Goal: Communication & Community: Share content

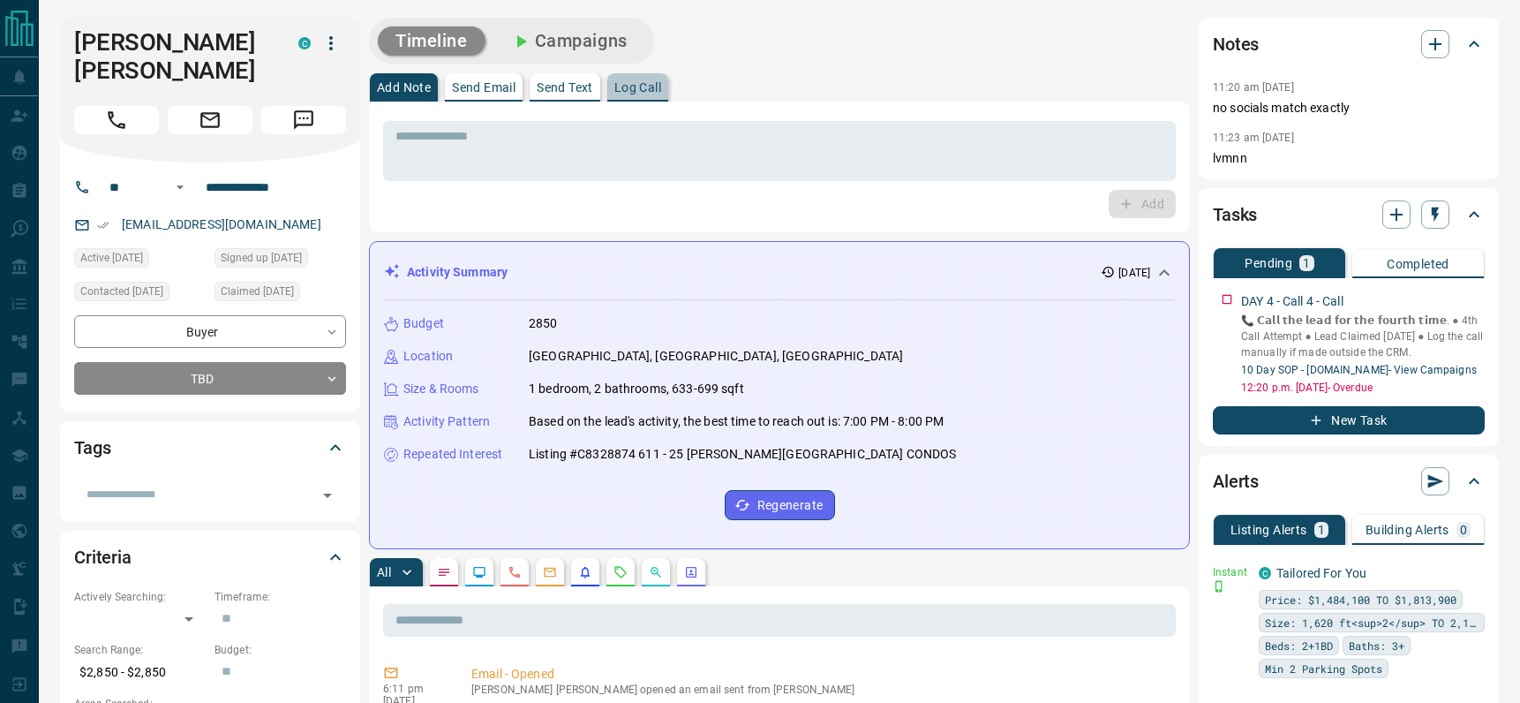
drag, startPoint x: 644, startPoint y: 90, endPoint x: 619, endPoint y: 108, distance: 31.1
click at [644, 89] on p "Log Call" at bounding box center [637, 87] width 47 height 12
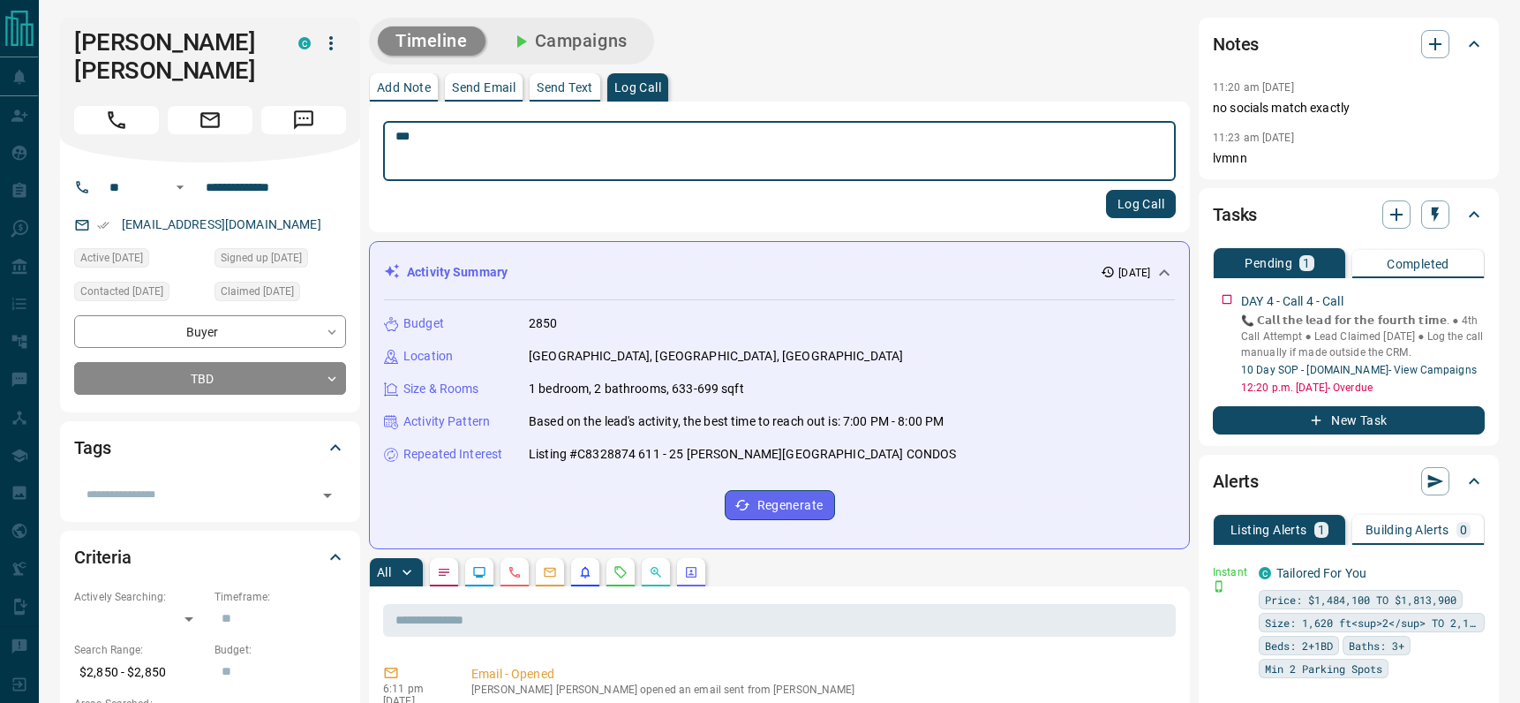
type textarea "***"
click at [1139, 207] on button "Log Call" at bounding box center [1141, 204] width 70 height 28
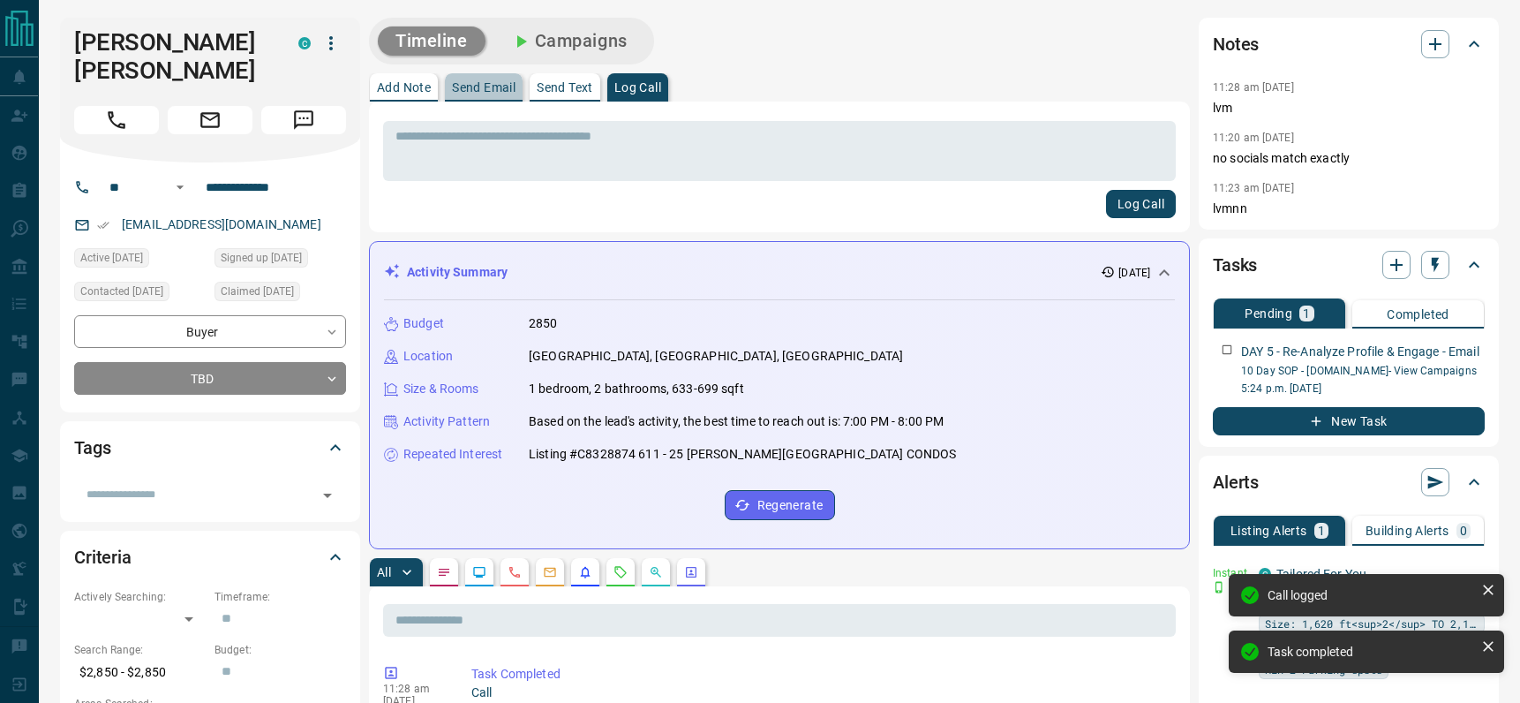
click at [471, 88] on p "Send Email" at bounding box center [484, 87] width 64 height 12
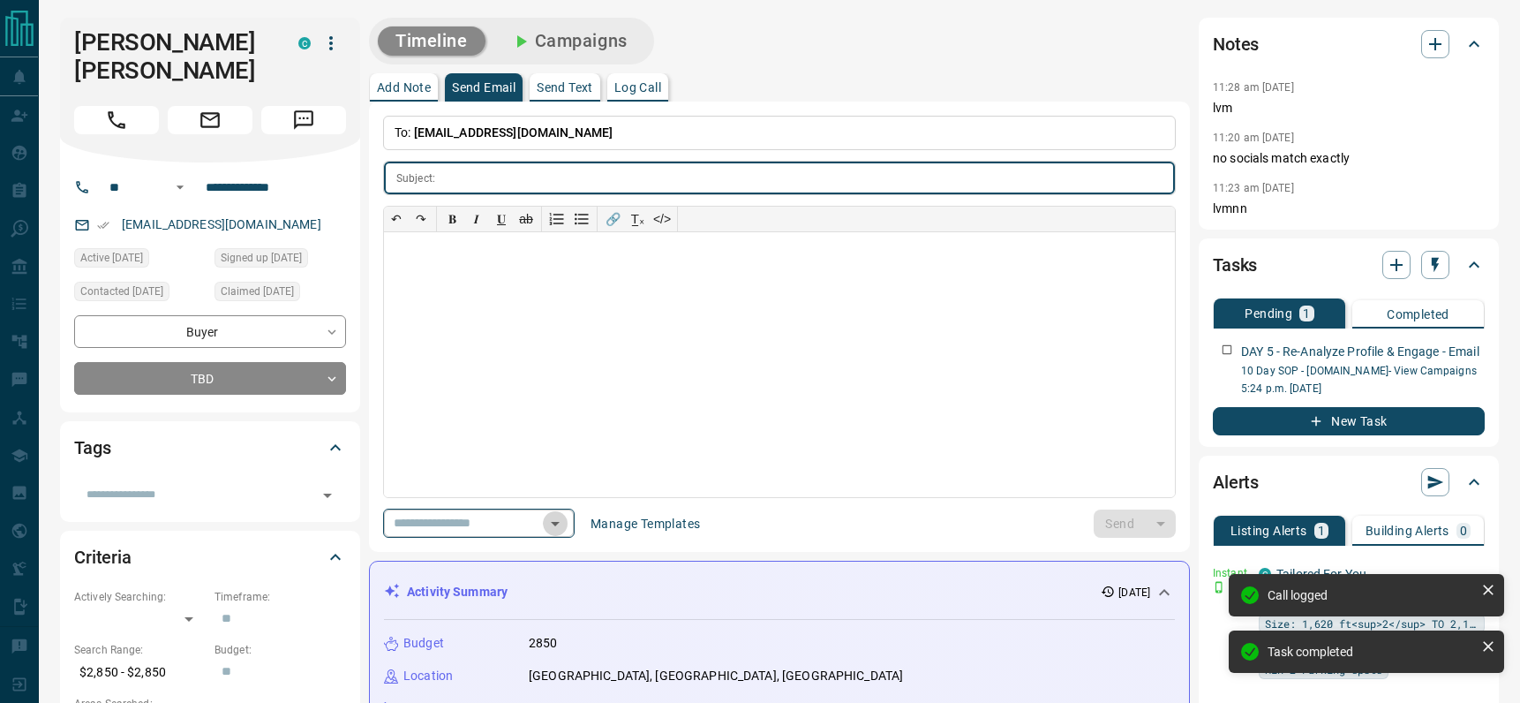
click at [560, 527] on icon "Open" at bounding box center [555, 523] width 21 height 21
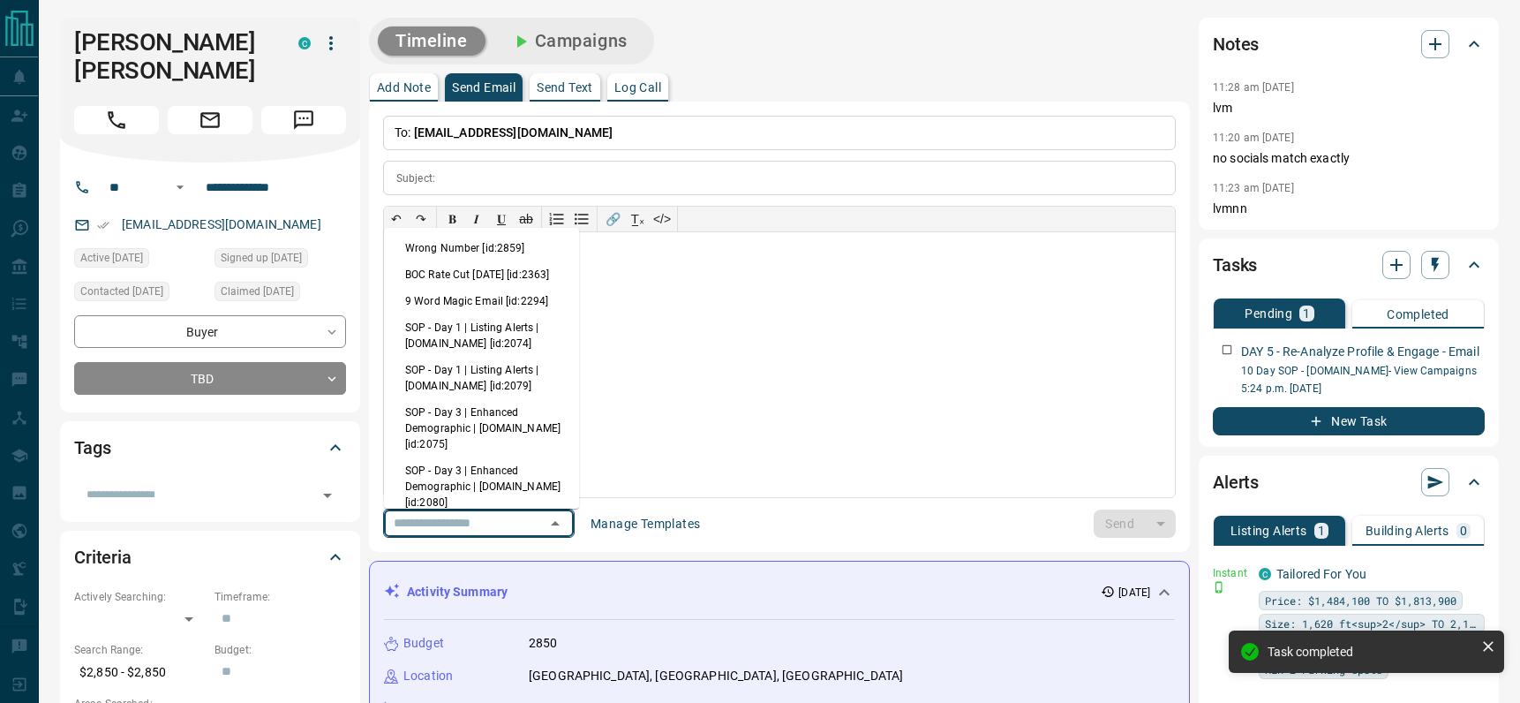
scroll to position [279, 0]
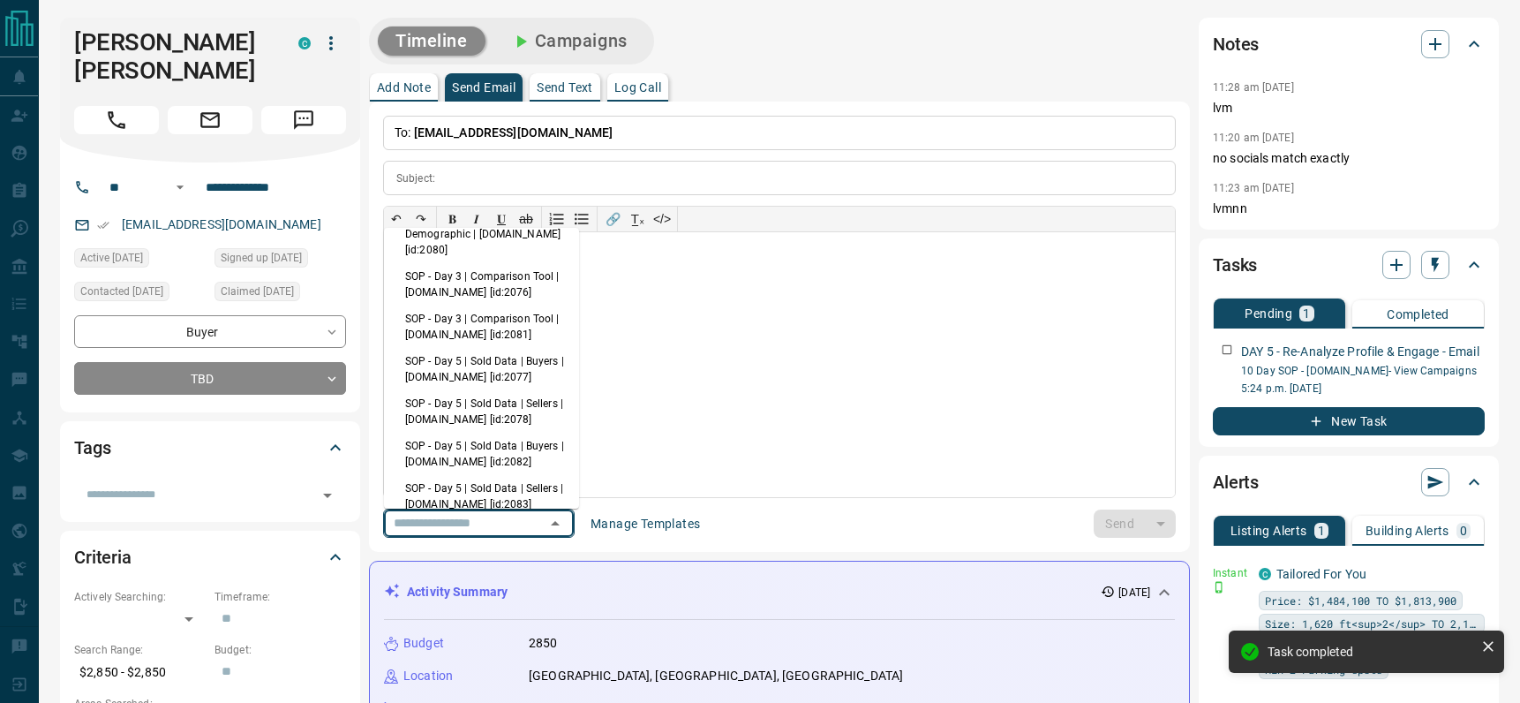
click at [447, 383] on li "SOP - Day 5 | Sold Data | Buyers | [DOMAIN_NAME] [id:2077]" at bounding box center [481, 369] width 195 height 42
type input "**********"
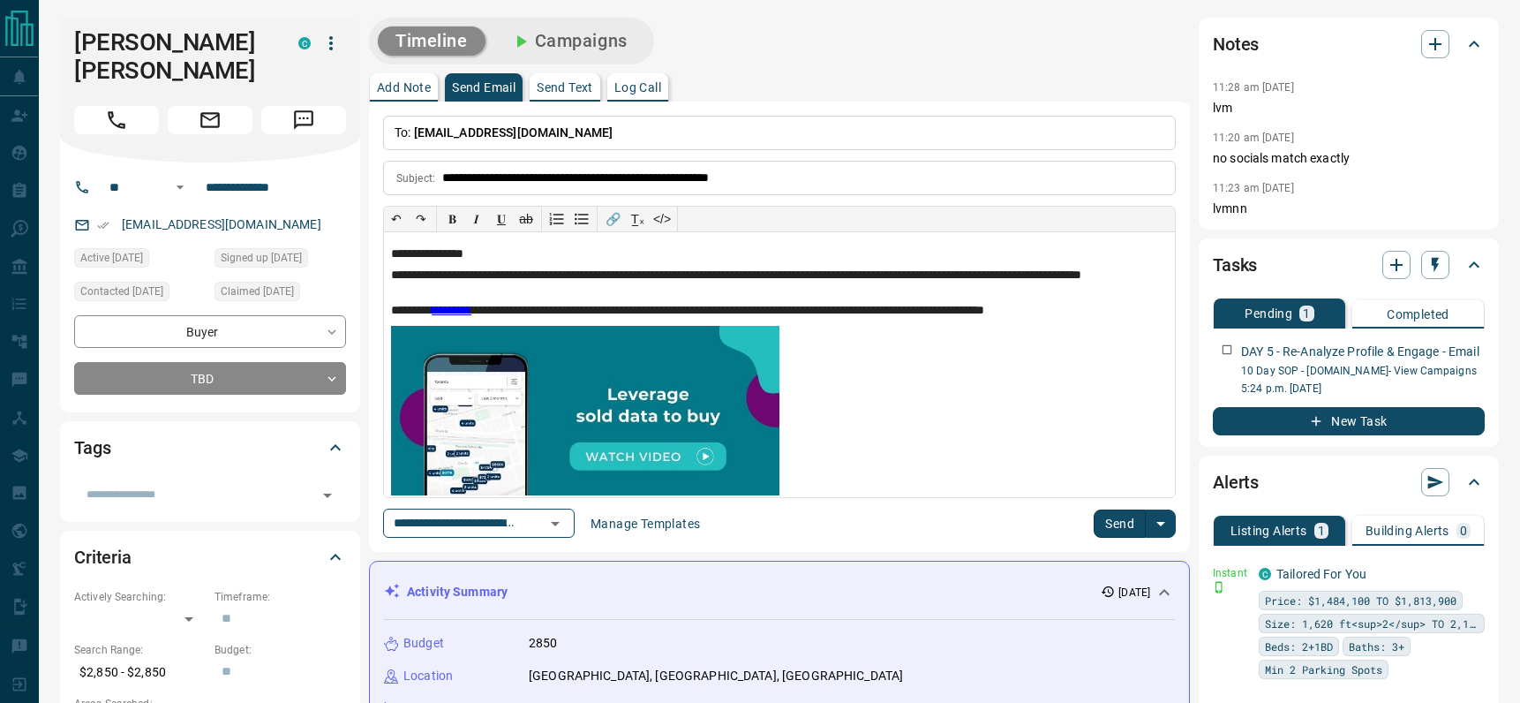
click at [1110, 523] on button "Send" at bounding box center [1120, 523] width 52 height 28
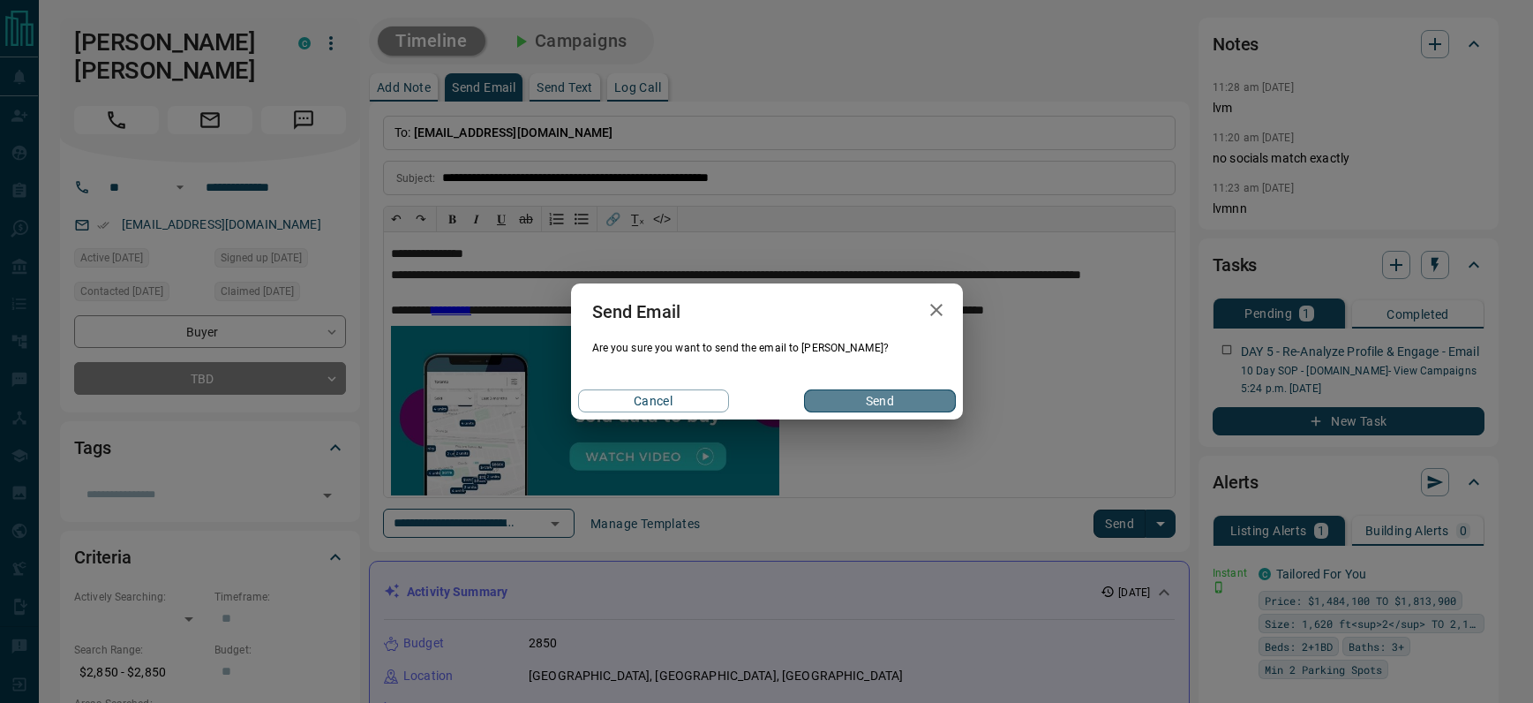
drag, startPoint x: 877, startPoint y: 400, endPoint x: 1254, endPoint y: 387, distance: 377.2
click at [878, 400] on button "Send" at bounding box center [879, 400] width 151 height 23
